Goal: Information Seeking & Learning: Learn about a topic

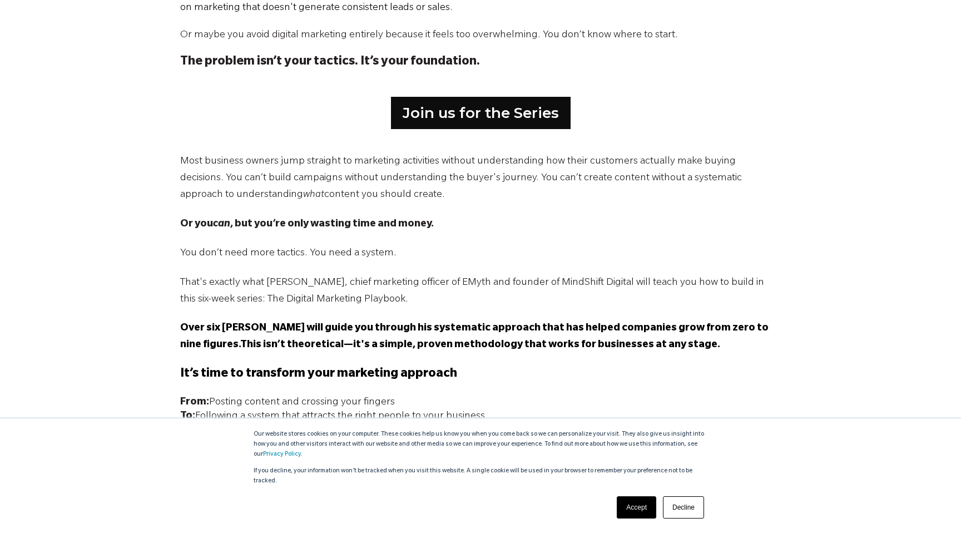
scroll to position [638, 0]
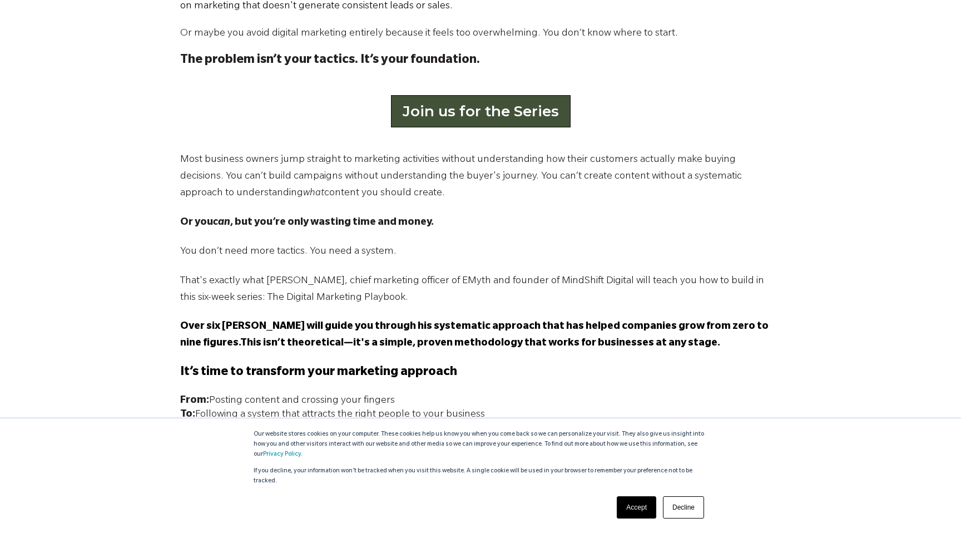
click at [482, 113] on link "Join us for the Series" at bounding box center [481, 111] width 180 height 32
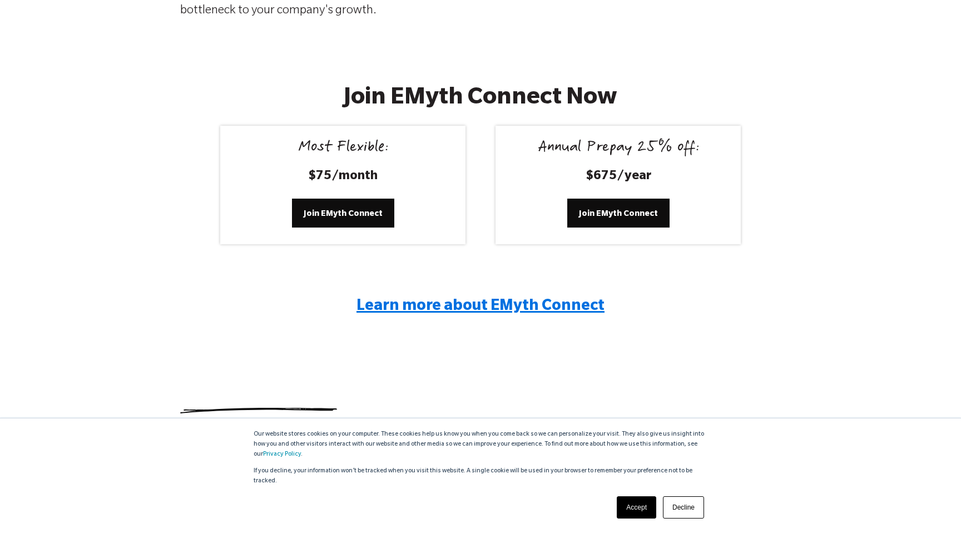
scroll to position [2058, 0]
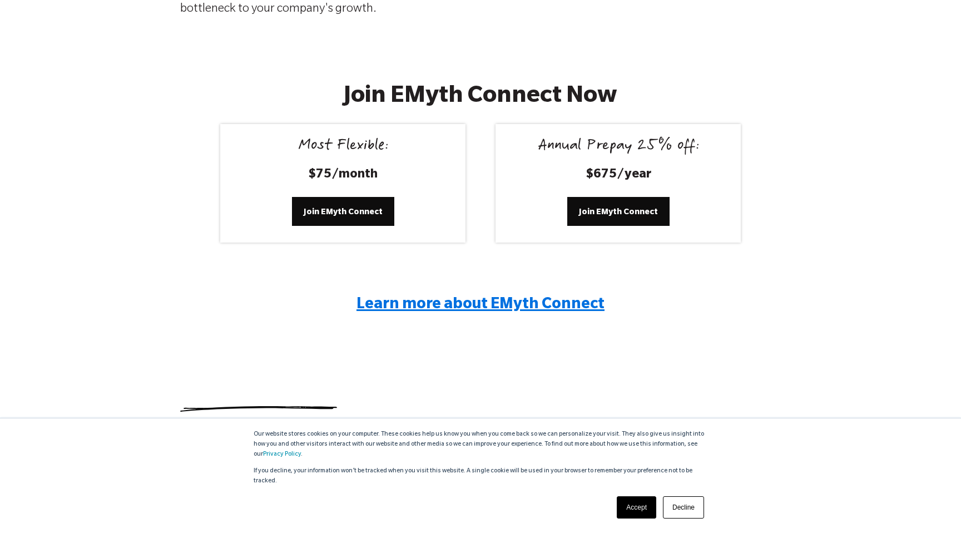
click at [435, 301] on span "Learn more about EMyth Connect" at bounding box center [481, 305] width 248 height 17
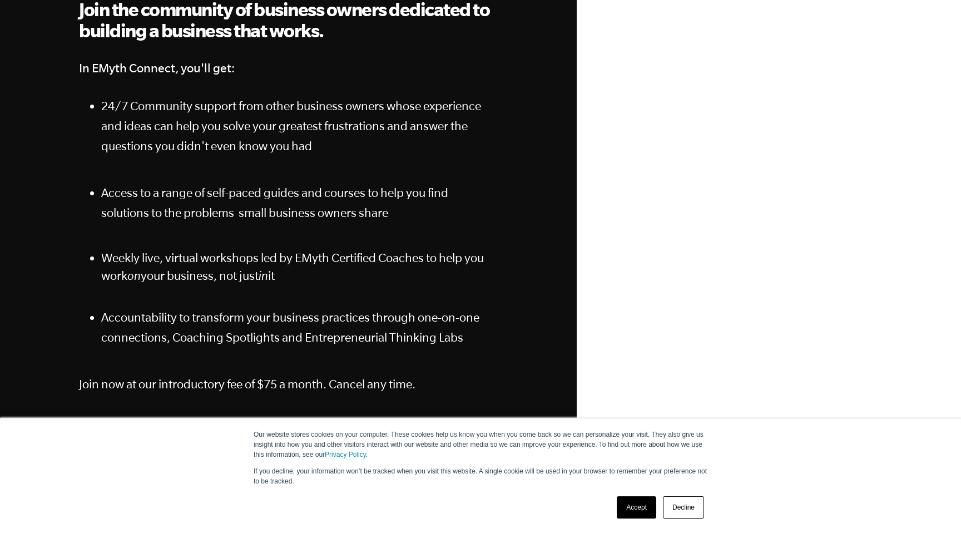
scroll to position [169, 0]
